Goal: Download file/media

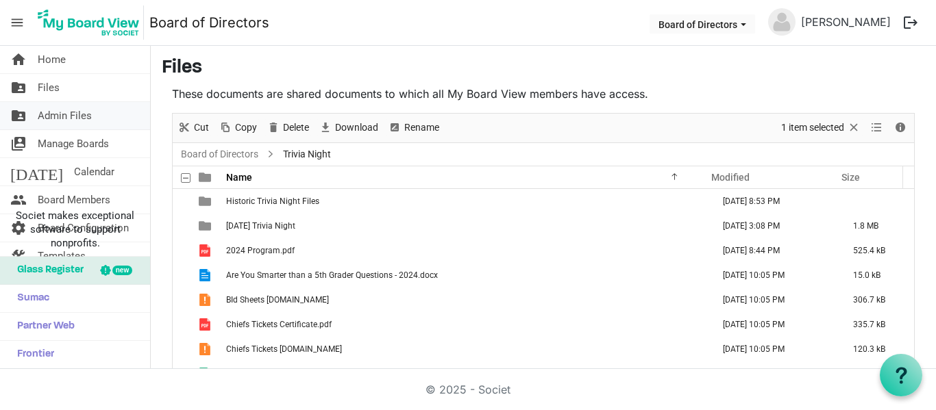
scroll to position [656, 0]
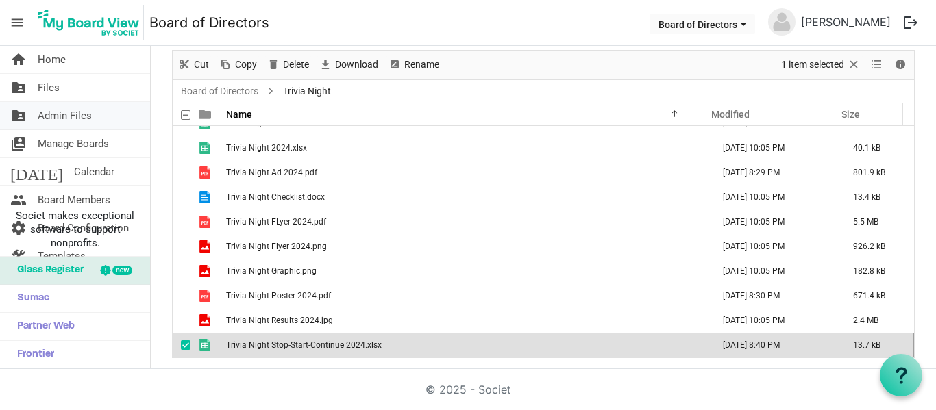
click at [59, 112] on span "Admin Files" at bounding box center [65, 115] width 54 height 27
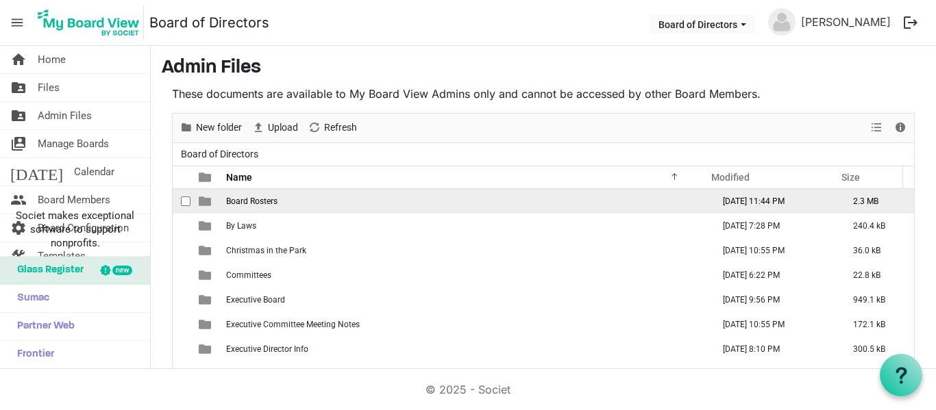
click at [249, 200] on span "Board Rosters" at bounding box center [251, 202] width 51 height 10
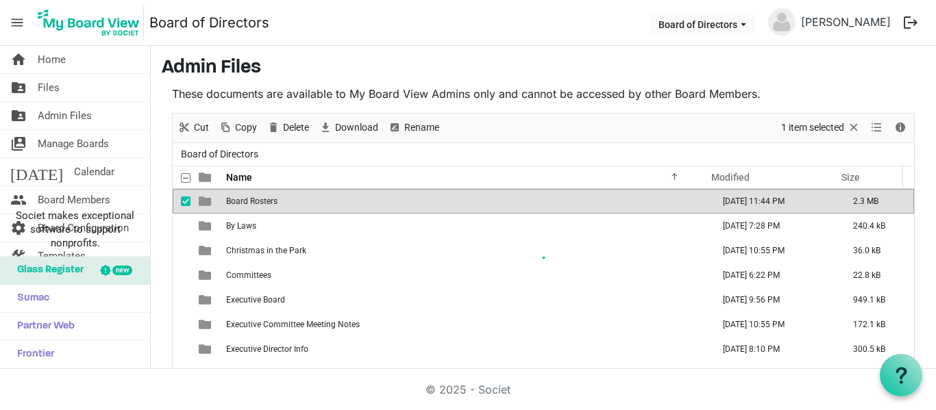
scroll to position [51, 0]
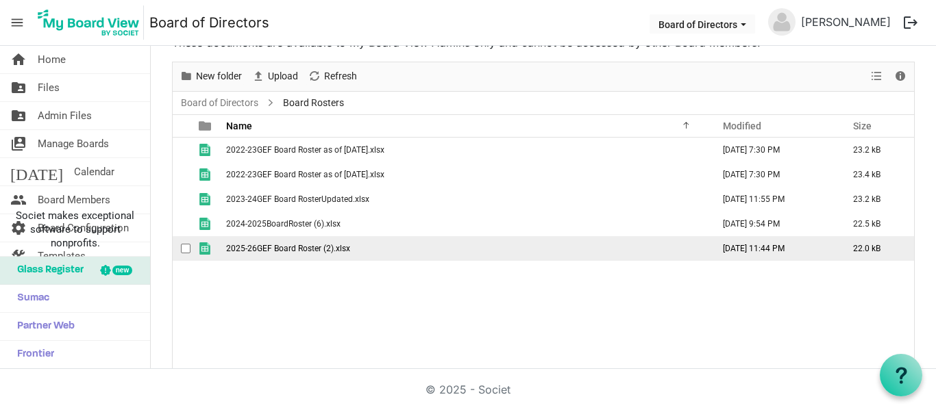
click at [253, 239] on td "2025-26GEF Board Roster (2).xlsx" at bounding box center [465, 248] width 487 height 25
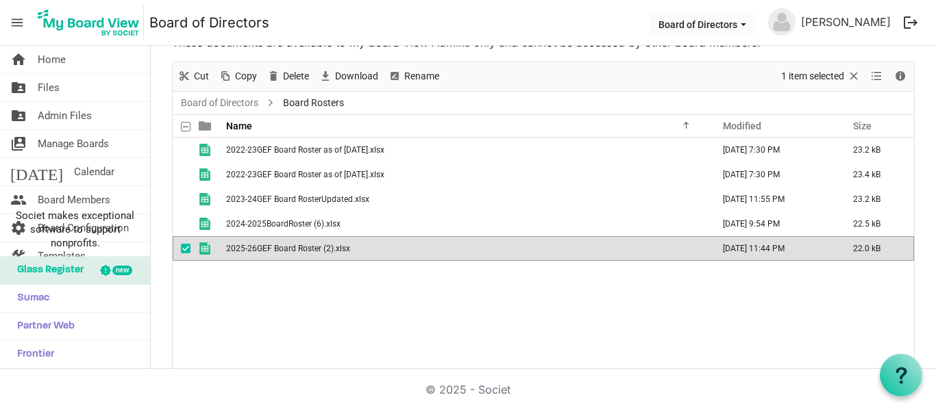
click at [252, 238] on td "2025-26GEF Board Roster (2).xlsx" at bounding box center [465, 248] width 487 height 25
